Goal: Communication & Community: Answer question/provide support

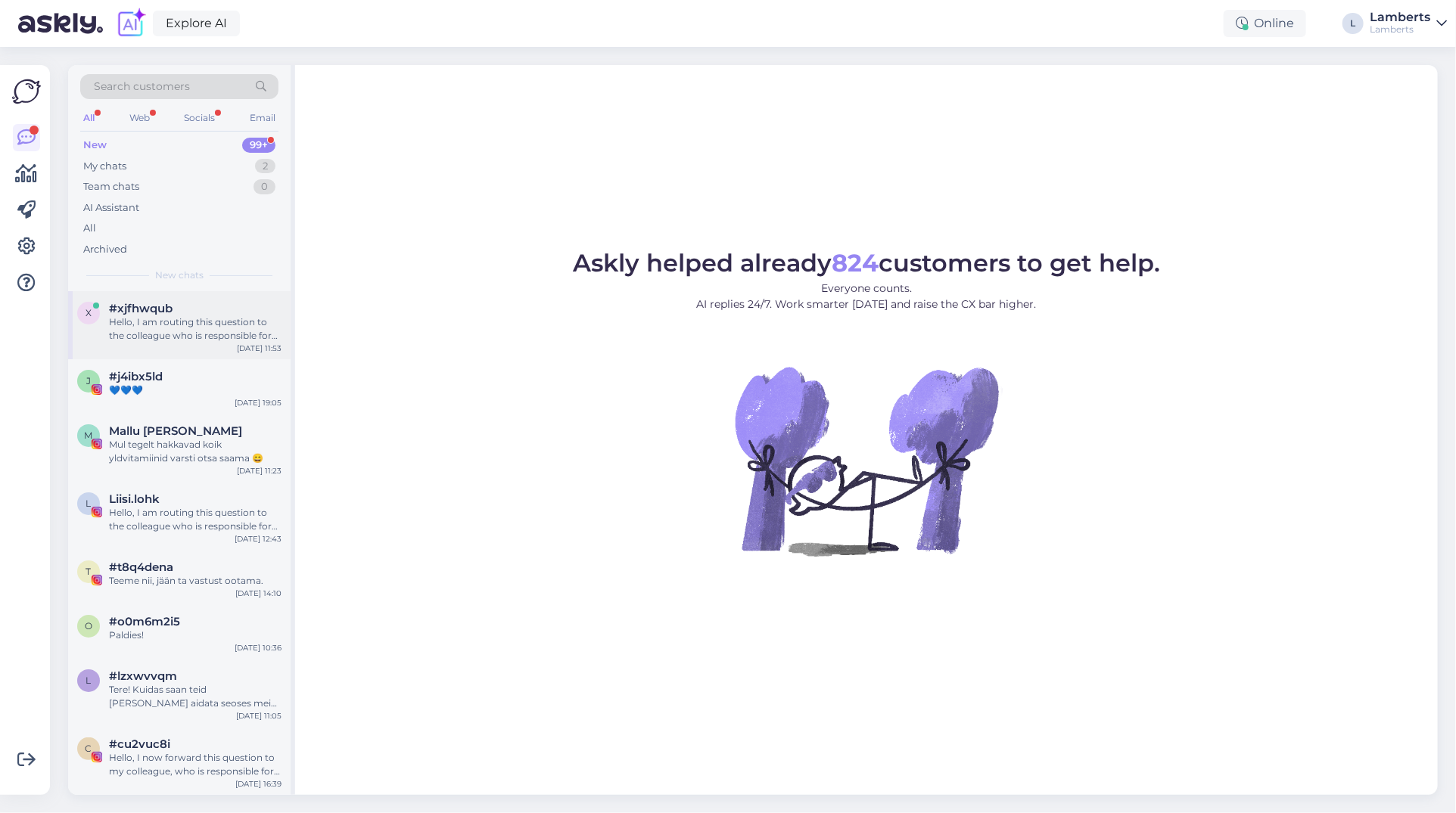
click at [144, 338] on div "Hello, I am routing this question to the colleague who is responsible for this …" at bounding box center [195, 329] width 173 height 27
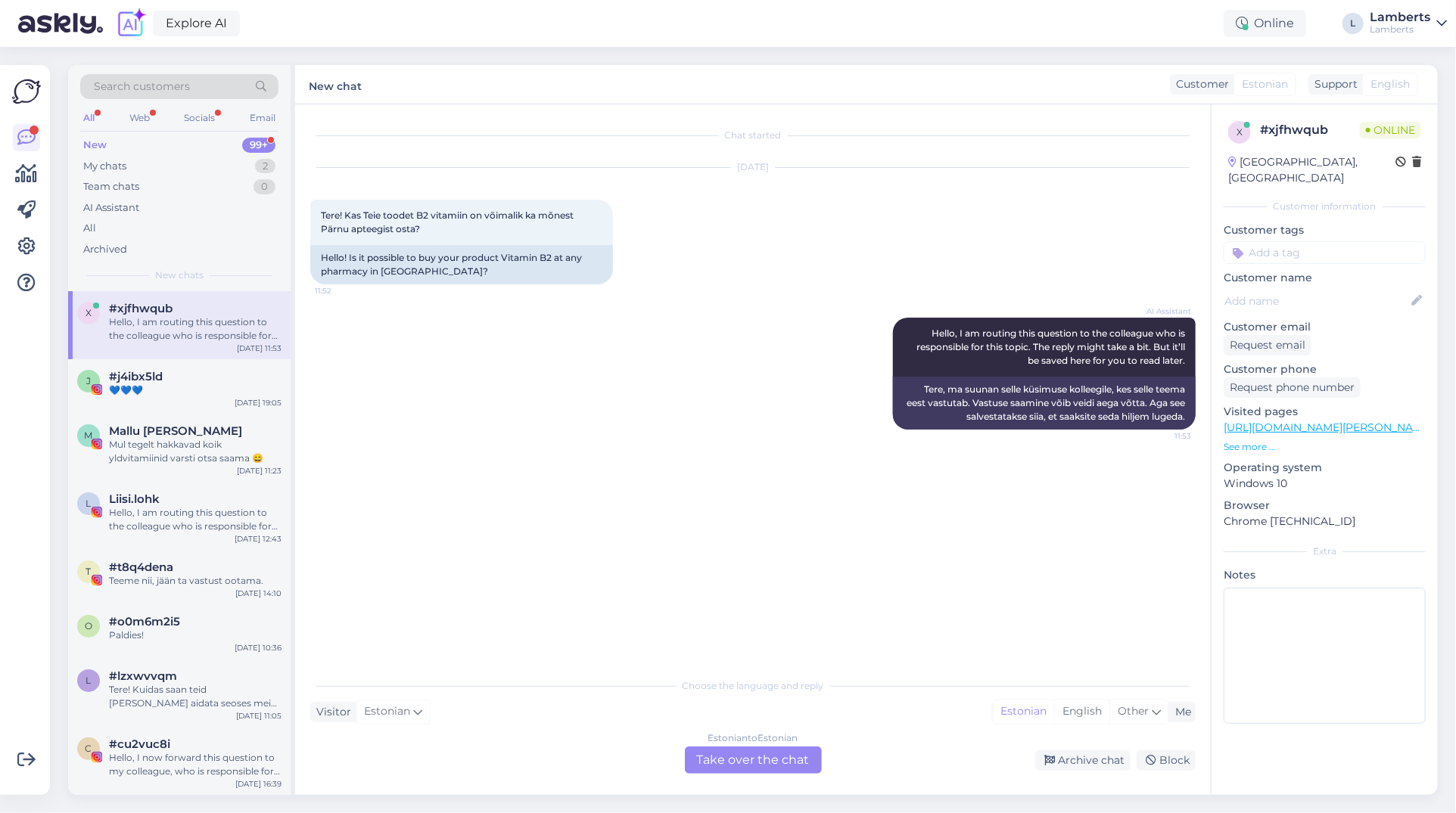
click at [774, 755] on div "Estonian to Estonian Take over the chat" at bounding box center [753, 760] width 137 height 27
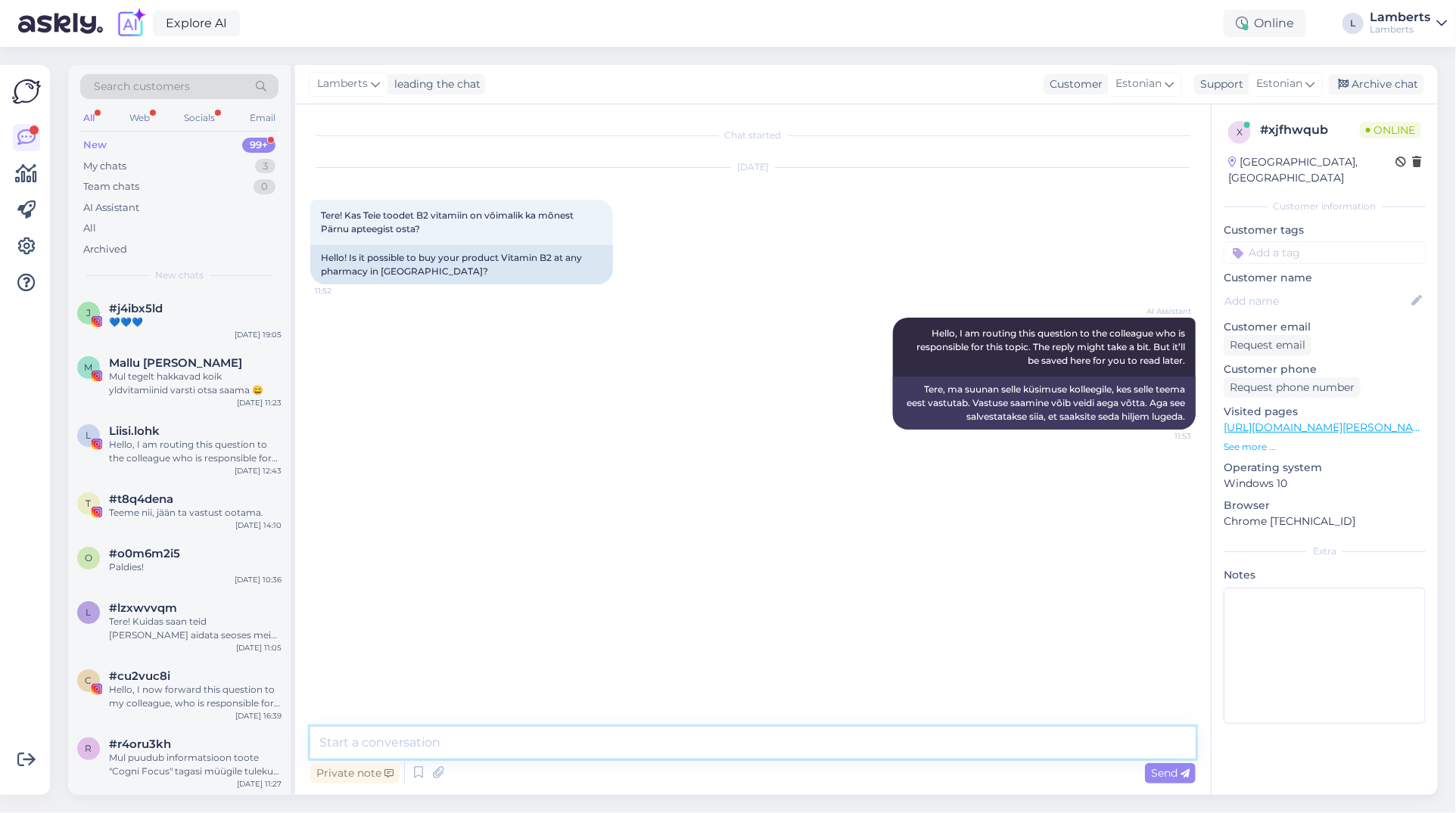
click at [772, 741] on textarea at bounding box center [753, 743] width 885 height 32
click at [748, 753] on textarea "Tere! Kõik meie tooteid edasi müüvad apteegid on leitavad siit:" at bounding box center [753, 743] width 885 height 32
paste textarea "[URL][DOMAIN_NAME]"
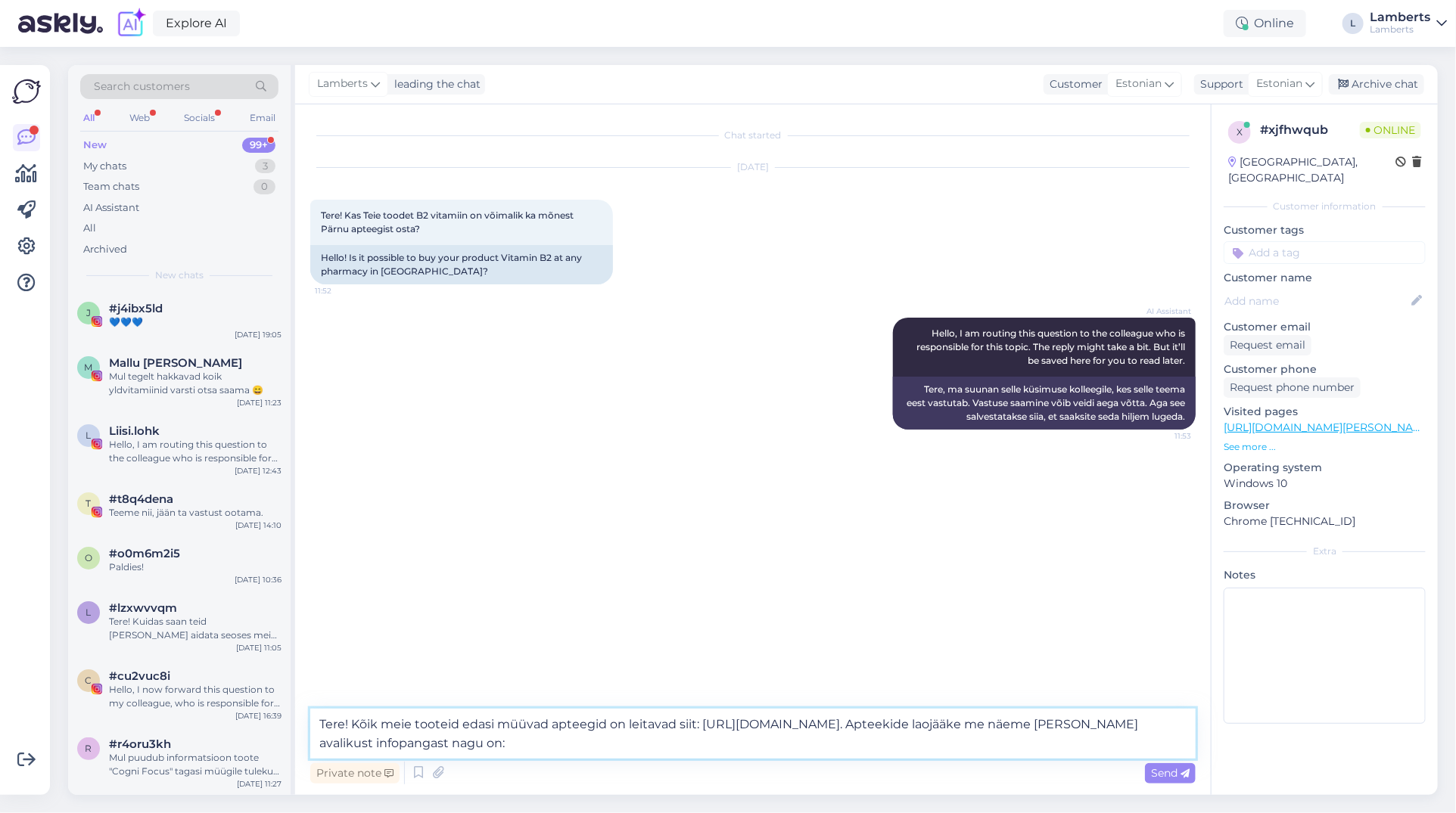
paste textarea "[URL][DOMAIN_NAME]"
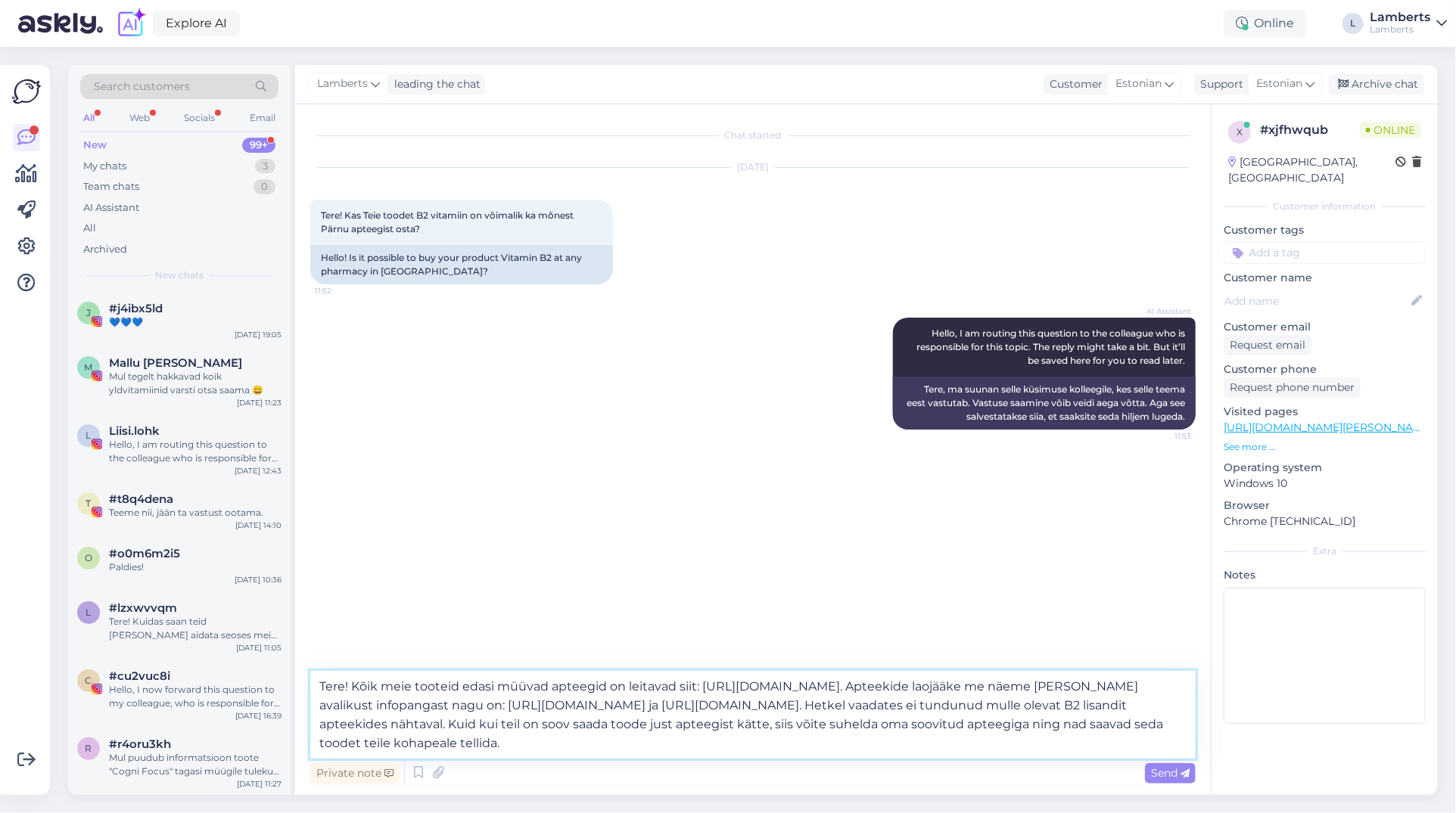
type textarea "Tere! Kõik meie tooteid edasi müüvad apteegid on leitavad siit: [URL][DOMAIN_NA…"
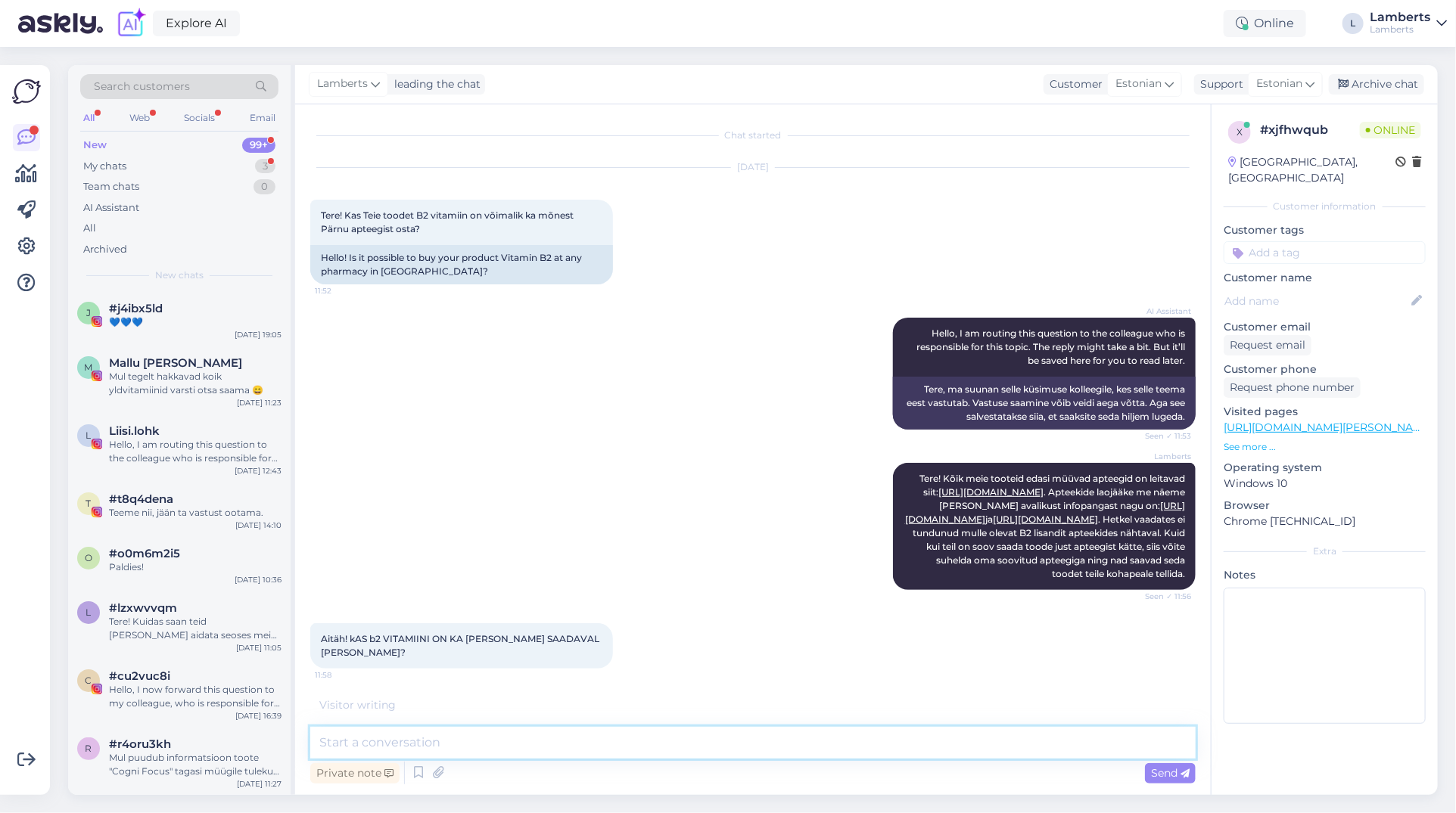
click at [754, 749] on textarea at bounding box center [753, 743] width 885 height 32
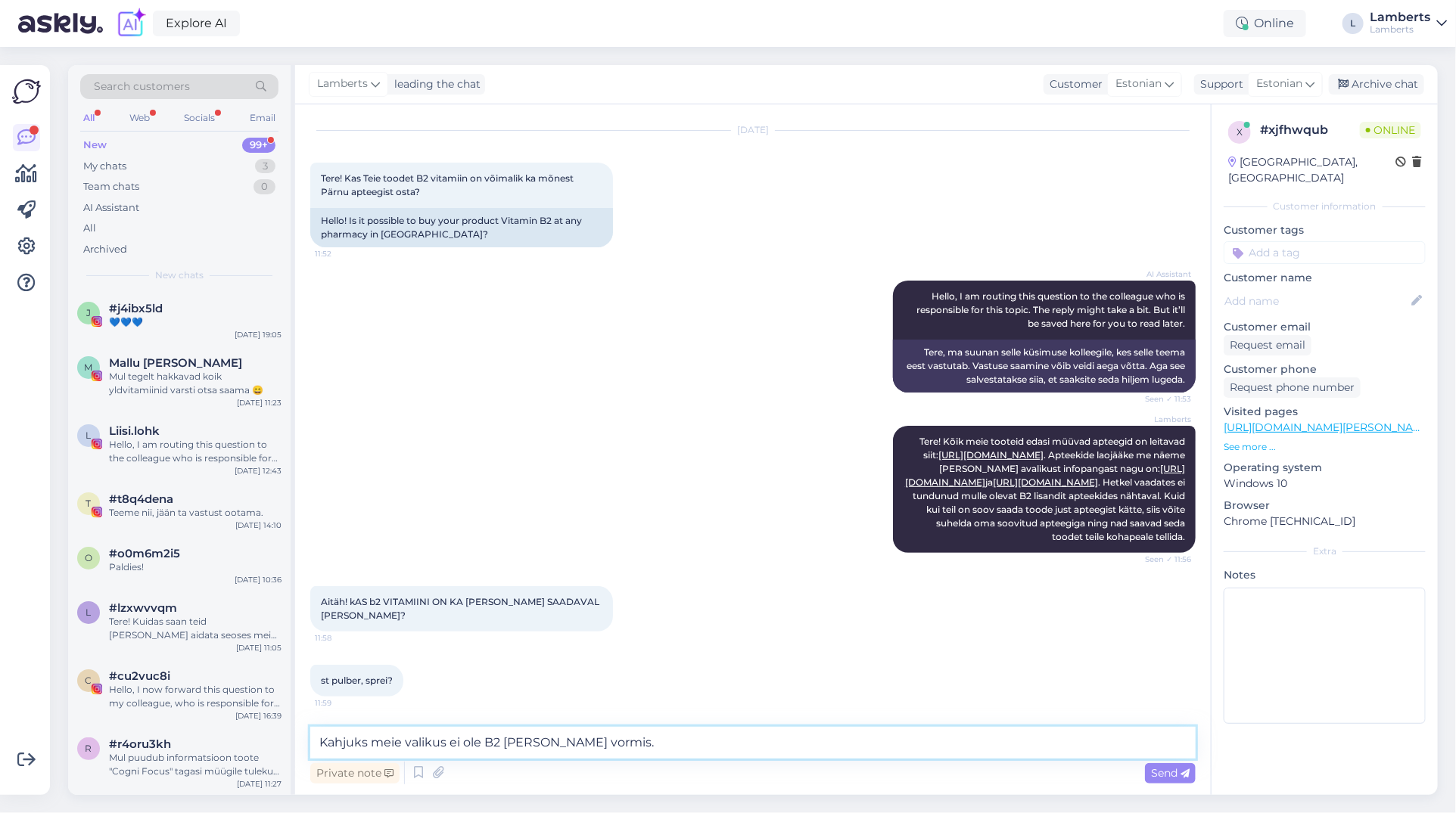
click at [777, 742] on textarea "Kahjuks meie valikus ei ole B2 [PERSON_NAME] vormis." at bounding box center [753, 743] width 885 height 32
paste textarea "Praegu ei ole Lambertsil B2-vitamiini (riboflaviini) teistes vormides kui table…"
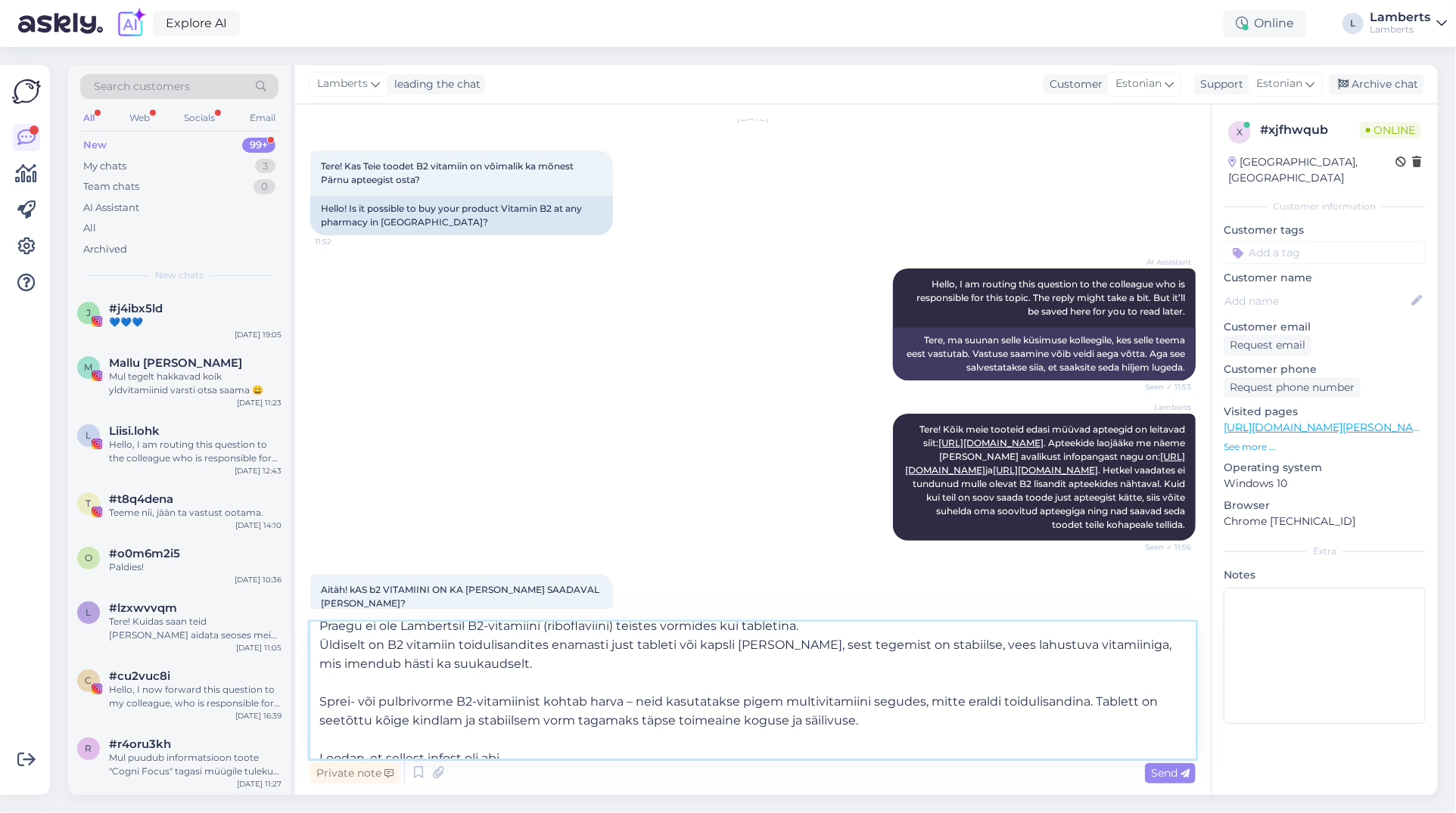
scroll to position [0, 0]
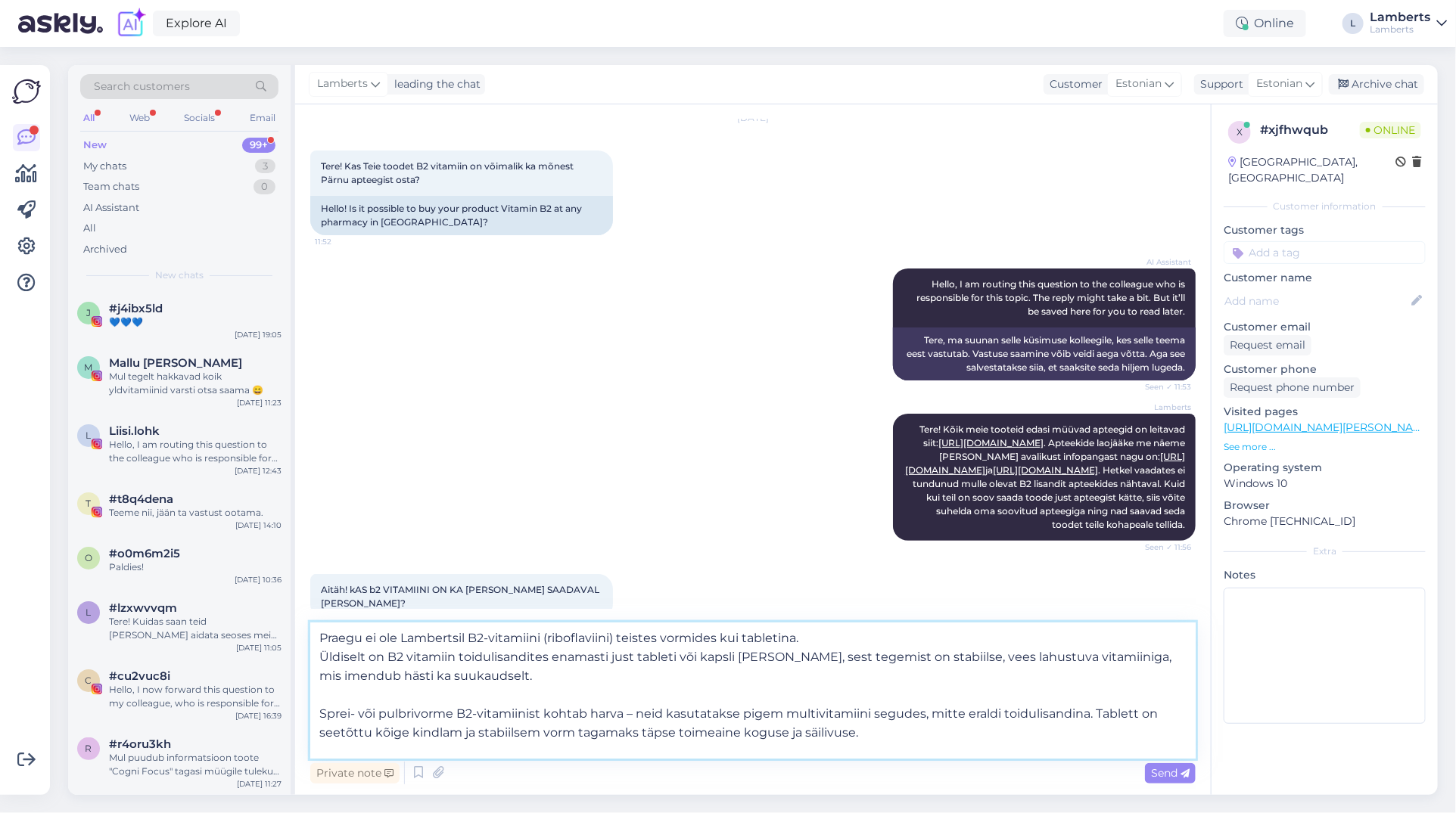
drag, startPoint x: 468, startPoint y: 637, endPoint x: 403, endPoint y: 642, distance: 65.2
click at [403, 642] on textarea "Praegu ei ole Lambertsil B2-vitamiini (riboflaviini) teistes vormides kui table…" at bounding box center [753, 690] width 885 height 137
drag, startPoint x: 366, startPoint y: 638, endPoint x: 321, endPoint y: 636, distance: 45.0
click at [321, 636] on textarea "Praegu ei [PERSON_NAME] B2-vitamiini (riboflaviini) teistes vormides kui tablet…" at bounding box center [753, 690] width 885 height 137
drag, startPoint x: 321, startPoint y: 694, endPoint x: 311, endPoint y: 661, distance: 34.5
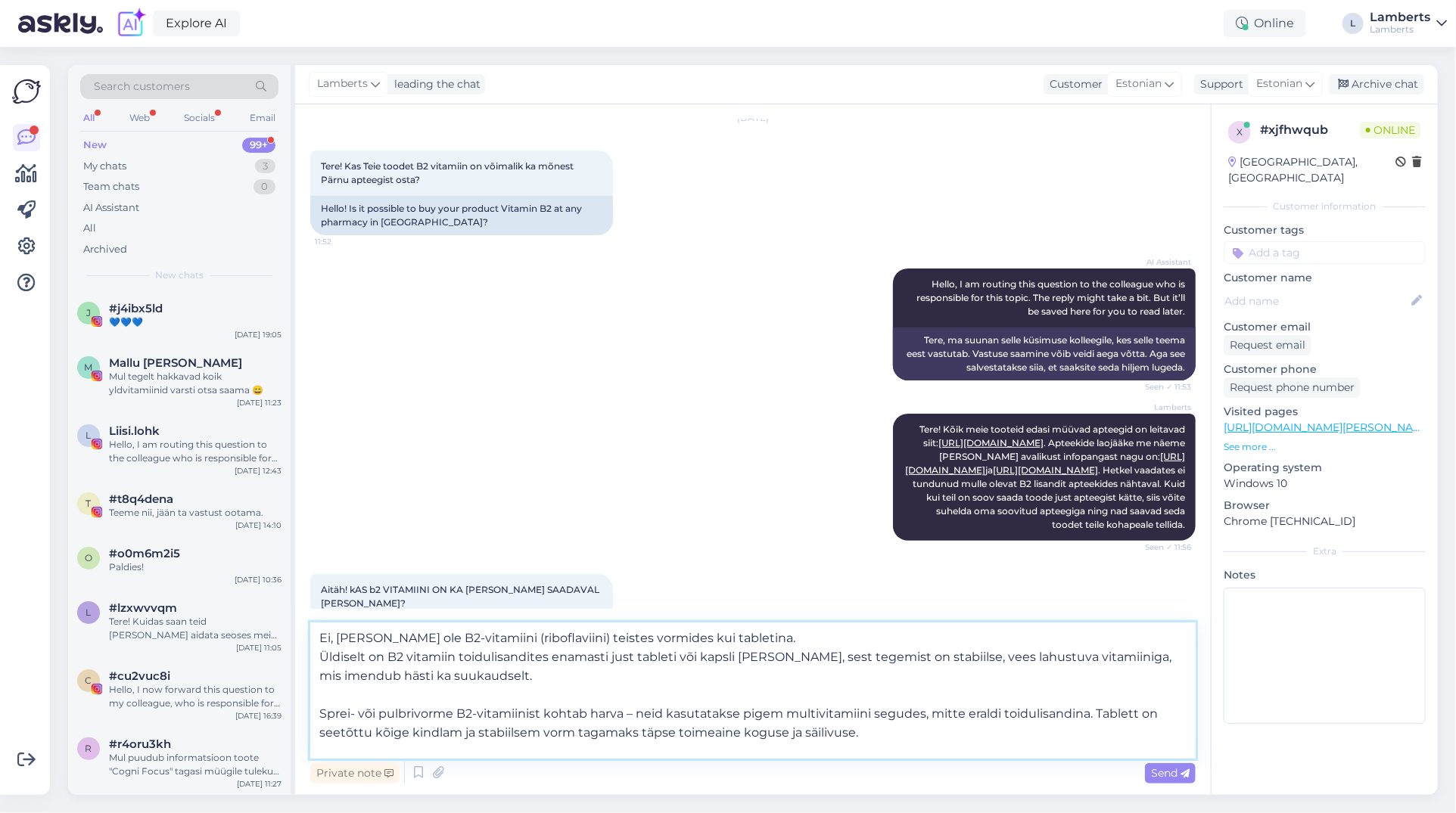
click at [311, 661] on textarea "Ei, [PERSON_NAME] ole B2-vitamiini (riboflaviini) teistes vormides kui tabletin…" at bounding box center [753, 690] width 885 height 137
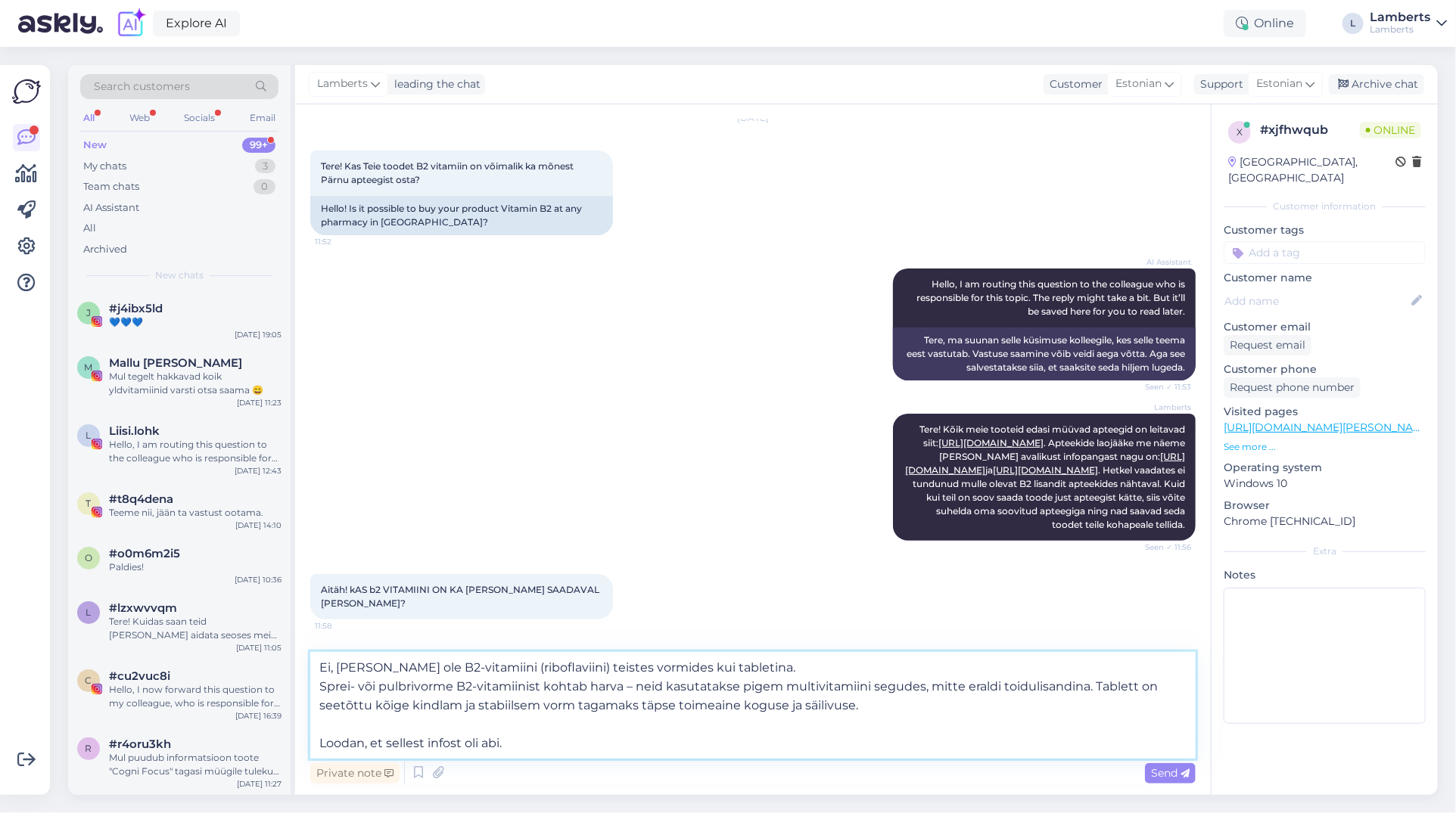
click at [325, 688] on textarea "Ei, [PERSON_NAME] ole B2-vitamiini (riboflaviini) teistes vormides kui tabletin…" at bounding box center [753, 705] width 885 height 107
drag, startPoint x: 387, startPoint y: 705, endPoint x: 337, endPoint y: 710, distance: 50.2
click at [337, 710] on textarea "Ei, [PERSON_NAME] ole B2-vitamiini (riboflaviini) teistes vormides kui tabletin…" at bounding box center [753, 705] width 885 height 107
type textarea "Ei, [PERSON_NAME] ole B2-vitamiini (riboflaviini) teistes vormides kui tabletin…"
click at [1173, 773] on span "Send" at bounding box center [1171, 773] width 39 height 14
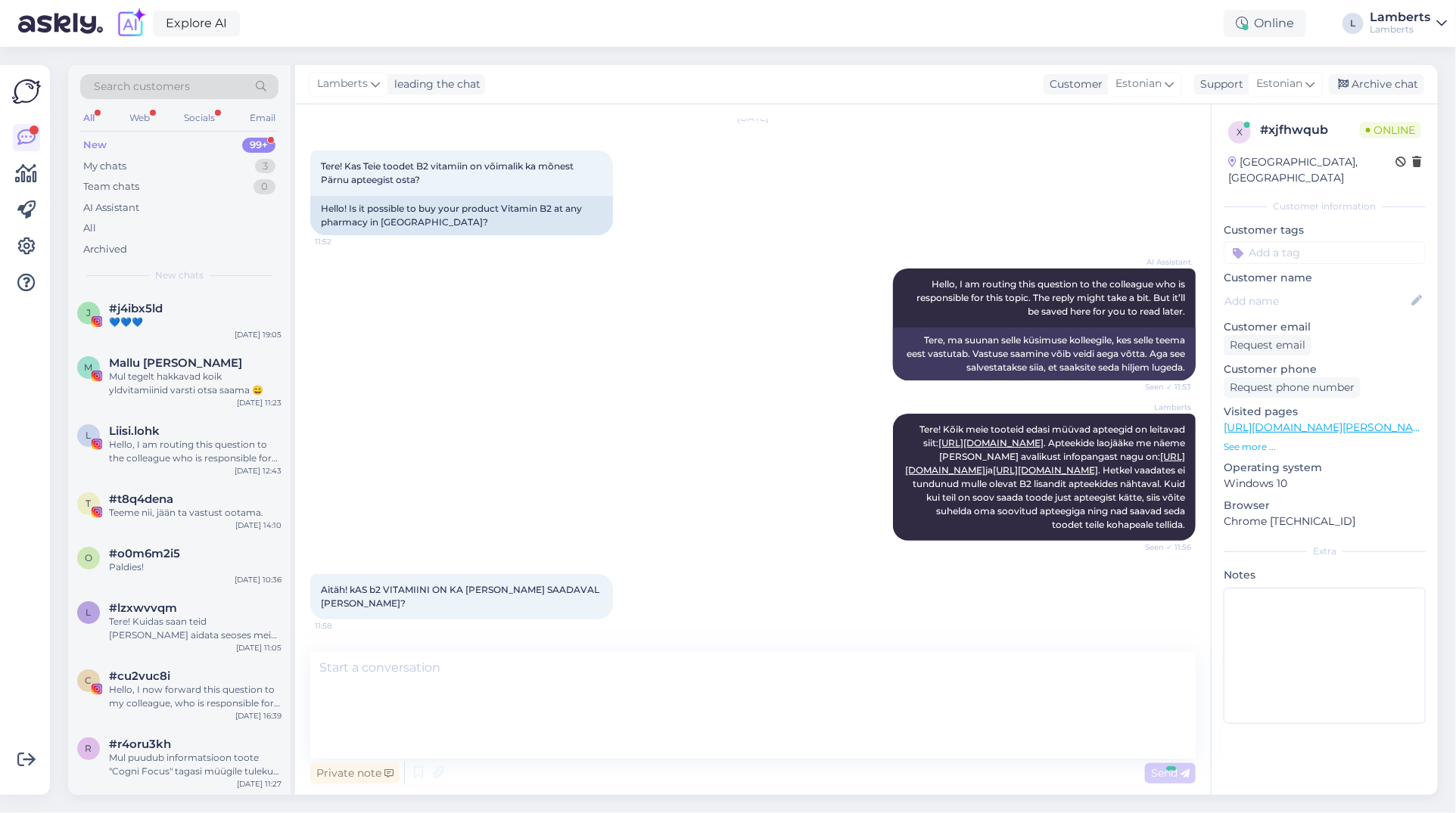
scroll to position [223, 0]
